Goal: Use online tool/utility: Utilize a website feature to perform a specific function

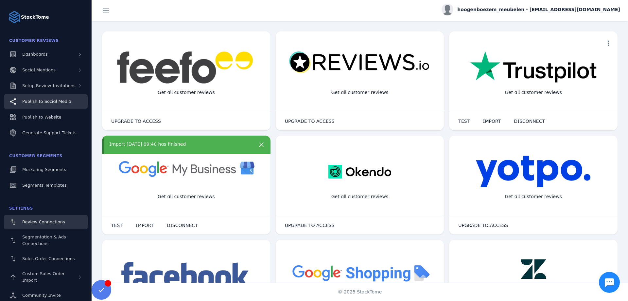
click at [55, 102] on span "Publish to Social Media" at bounding box center [46, 101] width 49 height 5
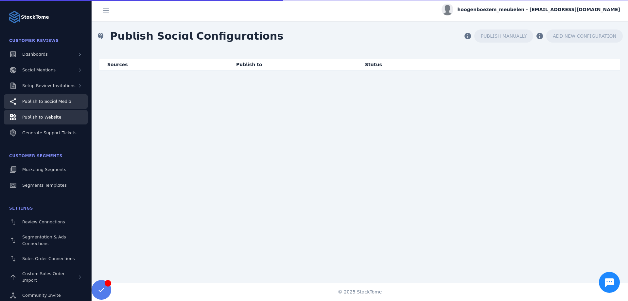
click at [55, 119] on span "Publish to Website" at bounding box center [41, 117] width 39 height 5
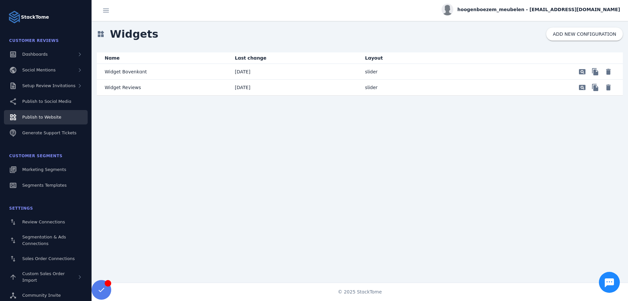
click at [381, 86] on mat-cell "slider" at bounding box center [425, 88] width 130 height 16
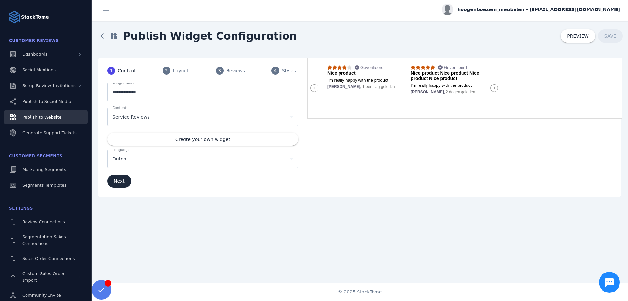
click at [168, 73] on div "2" at bounding box center [167, 71] width 8 height 8
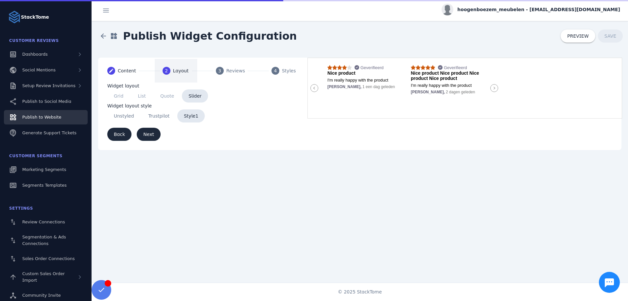
click at [220, 70] on span "3" at bounding box center [219, 70] width 3 height 7
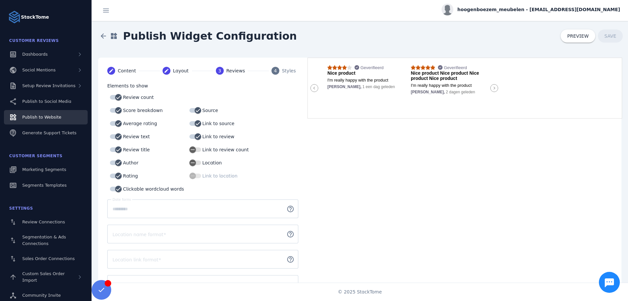
click at [270, 69] on mat-step-header "4 Styles" at bounding box center [285, 71] width 43 height 24
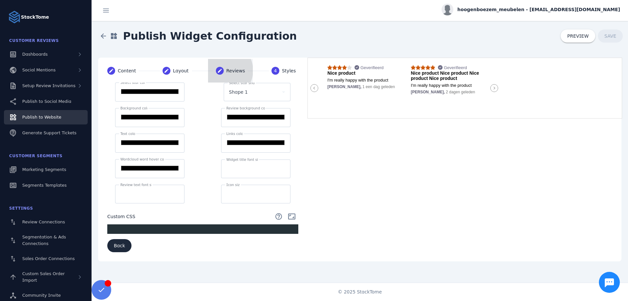
click at [225, 70] on mat-step-header "Editable create Reviews" at bounding box center [230, 71] width 45 height 24
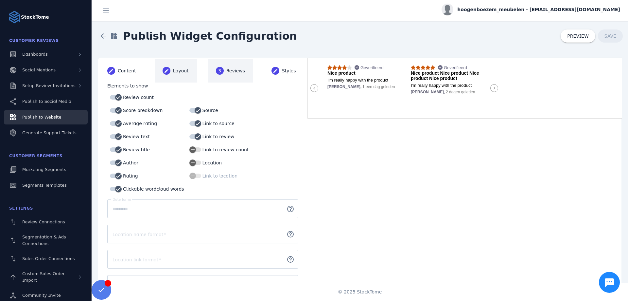
click at [177, 70] on div "Layout" at bounding box center [181, 70] width 16 height 7
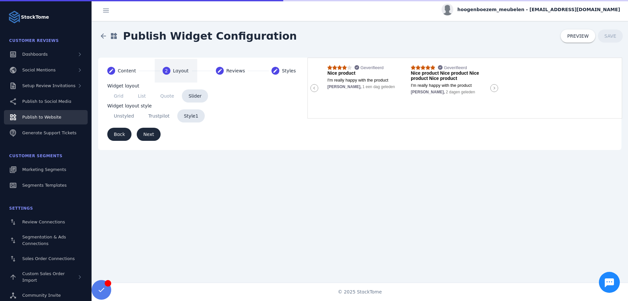
click at [160, 120] on span "Trustpilot" at bounding box center [159, 115] width 34 height 13
type input "*******"
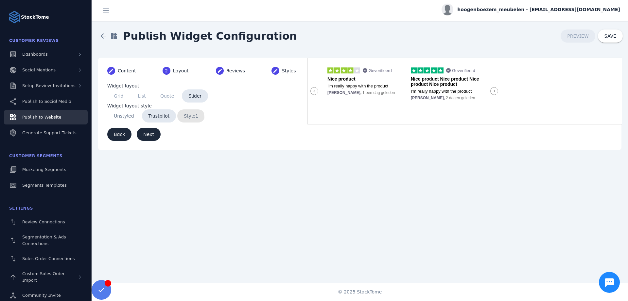
click at [178, 118] on span "Style1" at bounding box center [190, 115] width 27 height 13
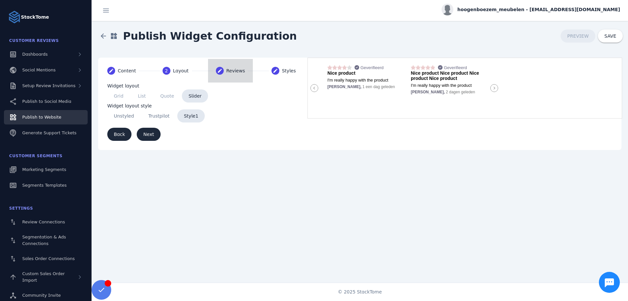
click at [239, 72] on div "Reviews" at bounding box center [235, 70] width 19 height 7
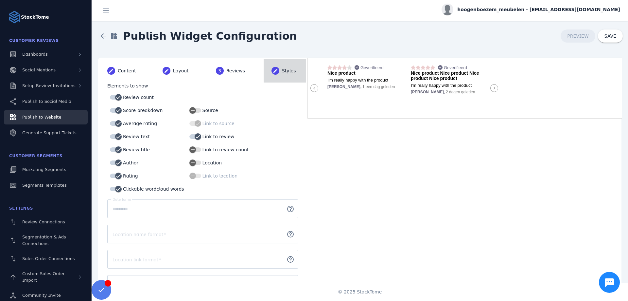
click at [277, 73] on mat-icon "create" at bounding box center [276, 71] width 8 height 8
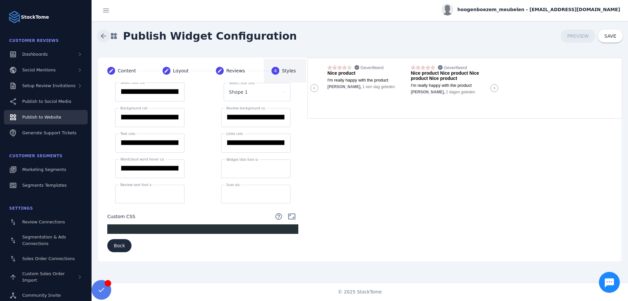
click at [104, 33] on span at bounding box center [104, 36] width 16 height 16
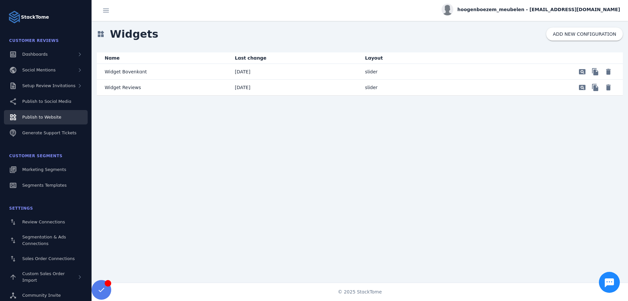
click at [177, 69] on mat-cell "Widget Bovenkant" at bounding box center [163, 72] width 133 height 16
